Goal: Check status: Check status

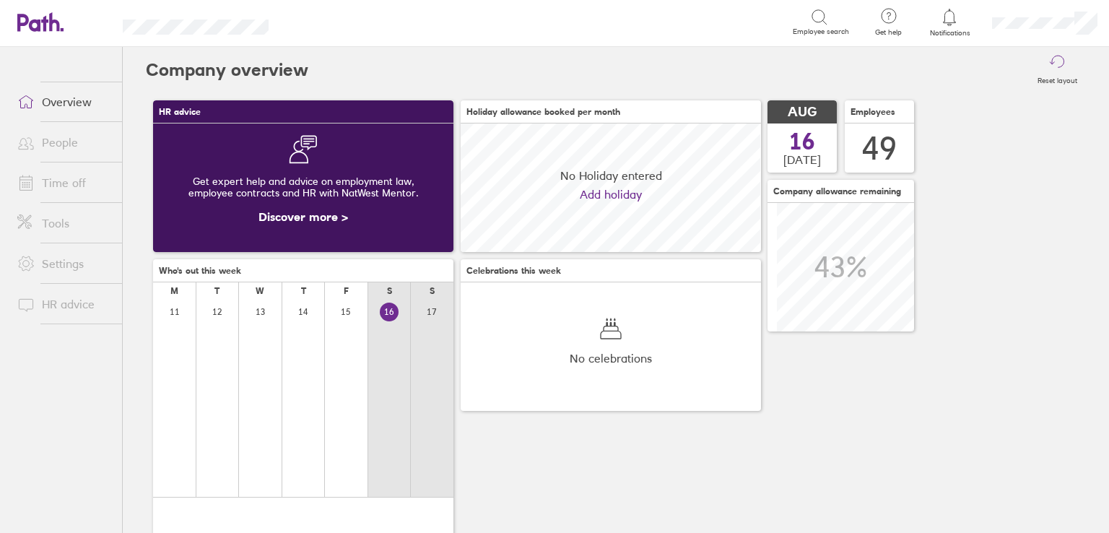
scroll to position [128, 300]
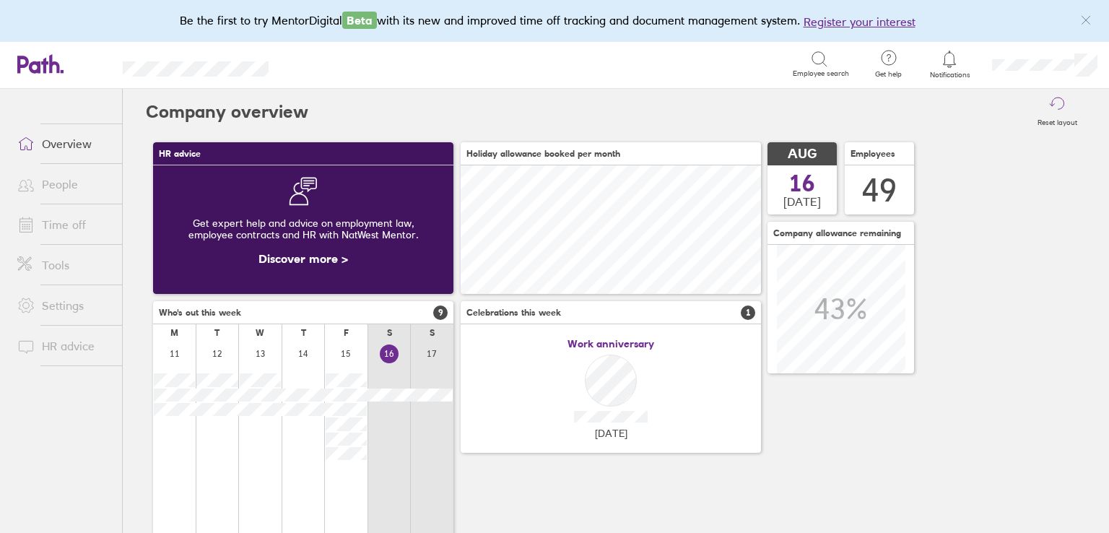
click at [54, 222] on link "Time off" at bounding box center [64, 224] width 116 height 29
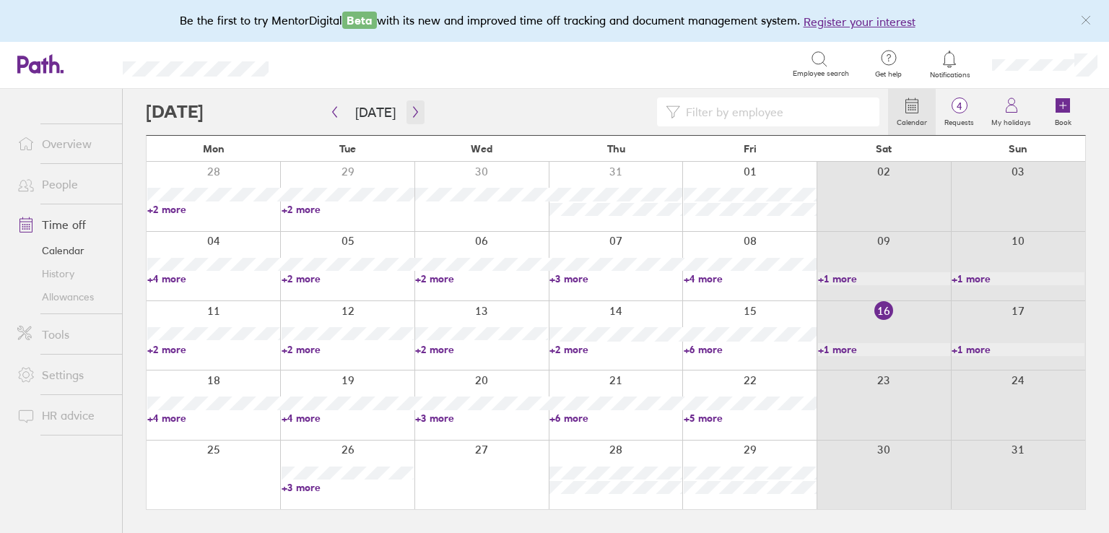
click at [407, 105] on button "button" at bounding box center [416, 112] width 18 height 24
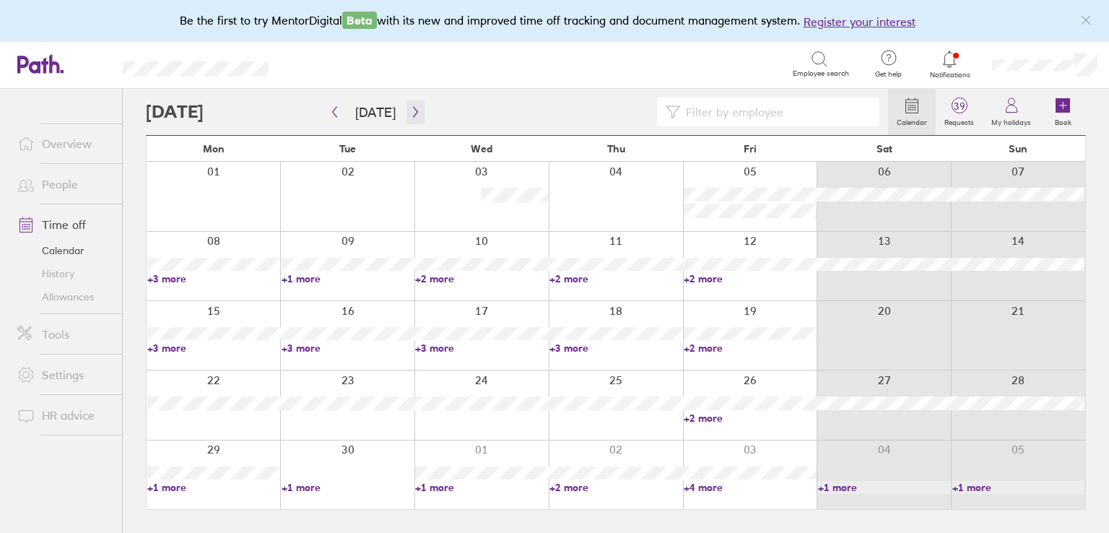
click at [410, 106] on icon "button" at bounding box center [415, 112] width 11 height 12
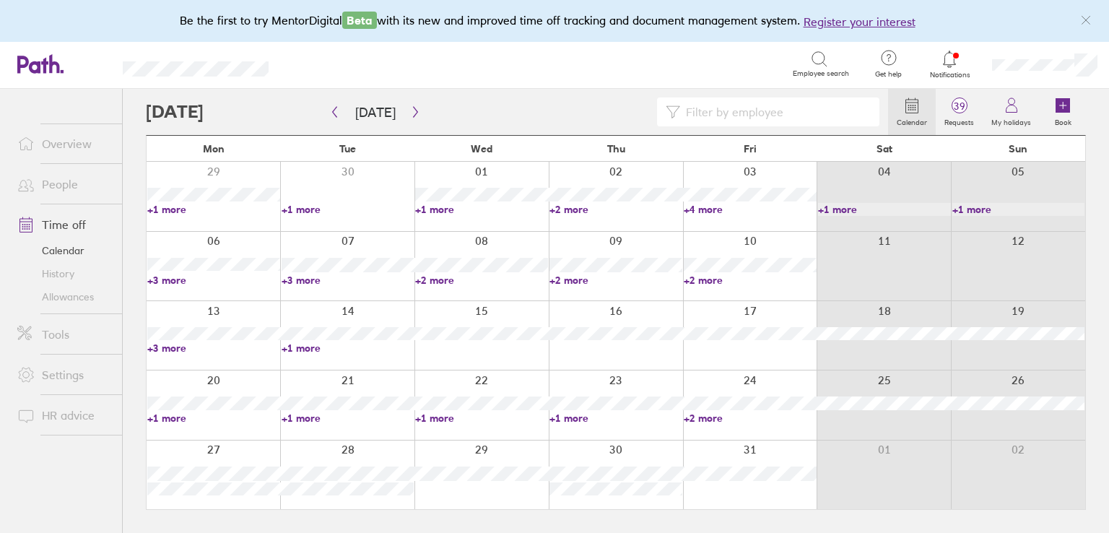
click at [708, 209] on link "+4 more" at bounding box center [750, 209] width 133 height 13
click at [566, 209] on link "+2 more" at bounding box center [615, 209] width 133 height 13
click at [566, 208] on link "+2 more" at bounding box center [615, 209] width 133 height 13
